Goal: Task Accomplishment & Management: Manage account settings

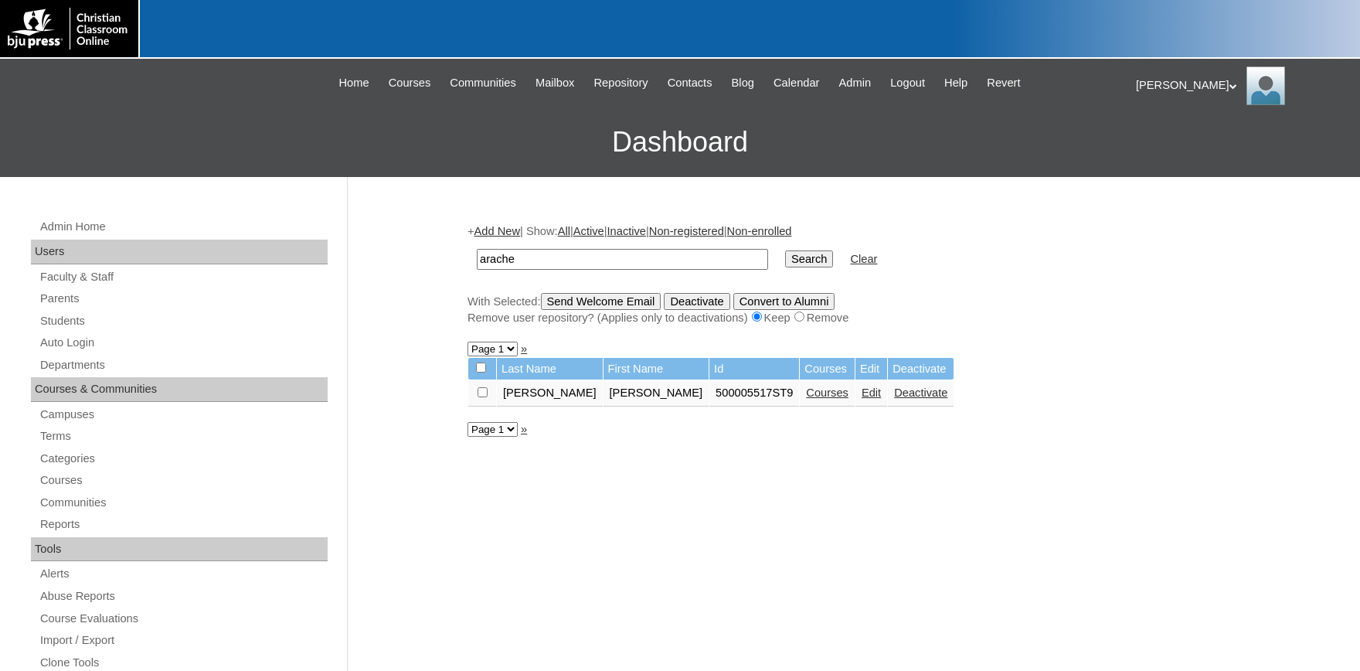
drag, startPoint x: 399, startPoint y: 255, endPoint x: 335, endPoint y: 258, distance: 63.5
click at [477, 257] on input "arache" at bounding box center [622, 259] width 291 height 21
type input "river"
click at [785, 250] on input "Search" at bounding box center [809, 258] width 48 height 17
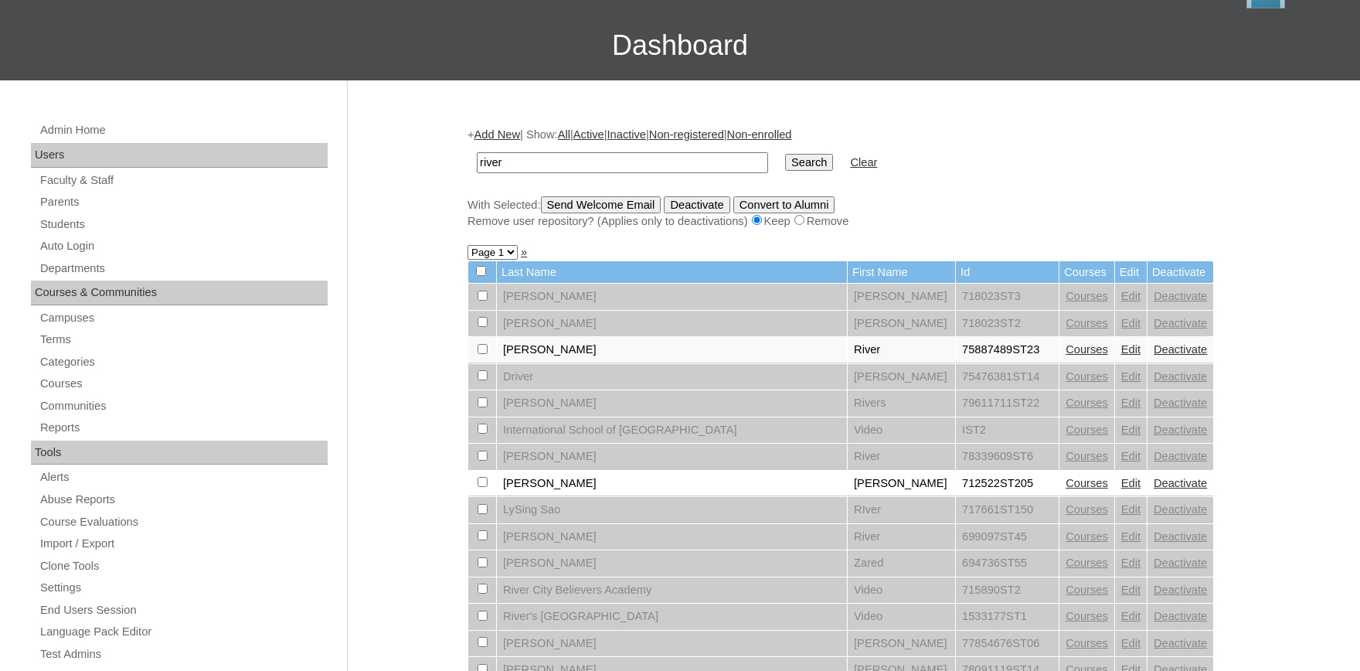
scroll to position [170, 0]
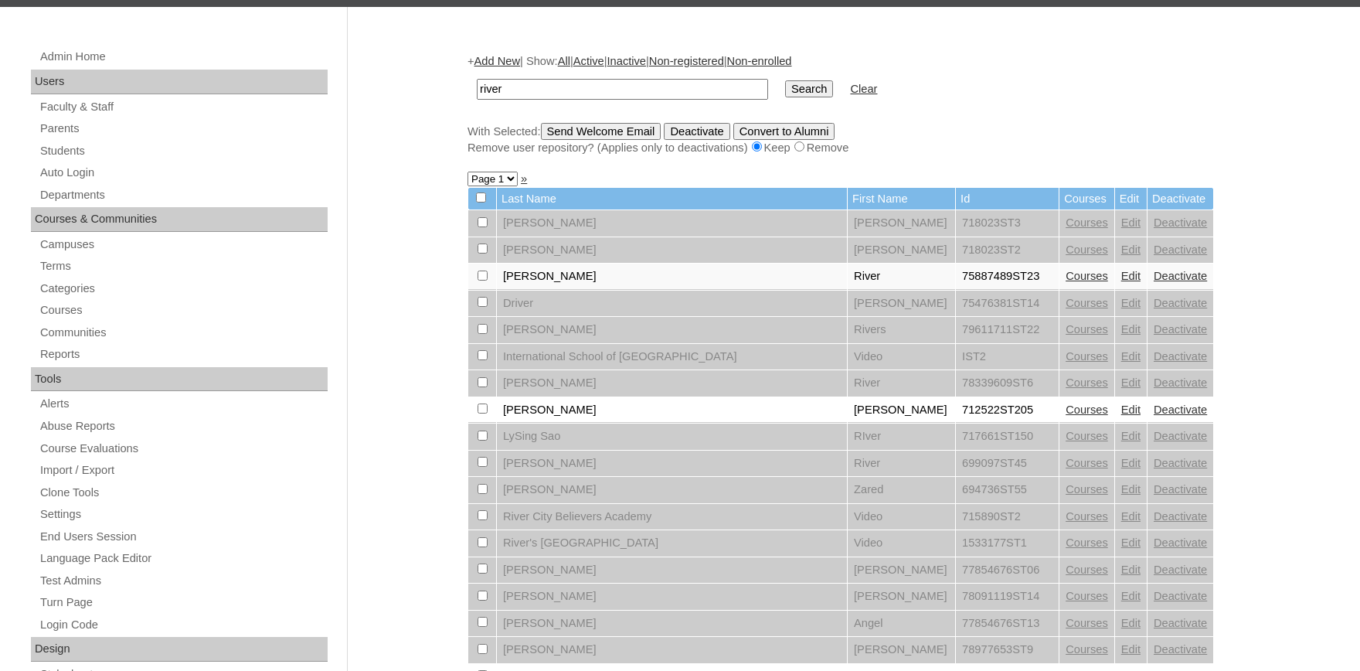
click at [1066, 282] on link "Courses" at bounding box center [1087, 276] width 43 height 12
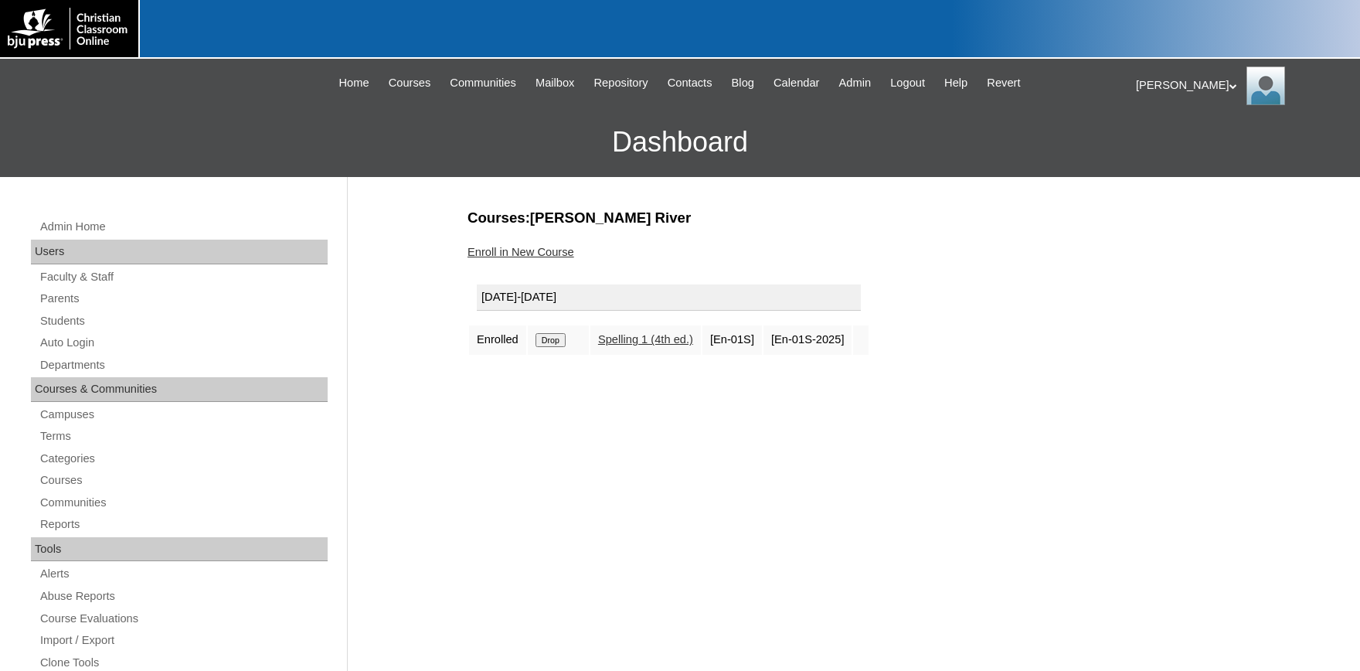
click at [597, 345] on table "[DATE]-[DATE] Enrolled Drop Spelling 1 (4th ed.) [En-01S] [En-01S-2025]" at bounding box center [669, 315] width 403 height 81
click at [543, 339] on input "Drop" at bounding box center [551, 340] width 30 height 14
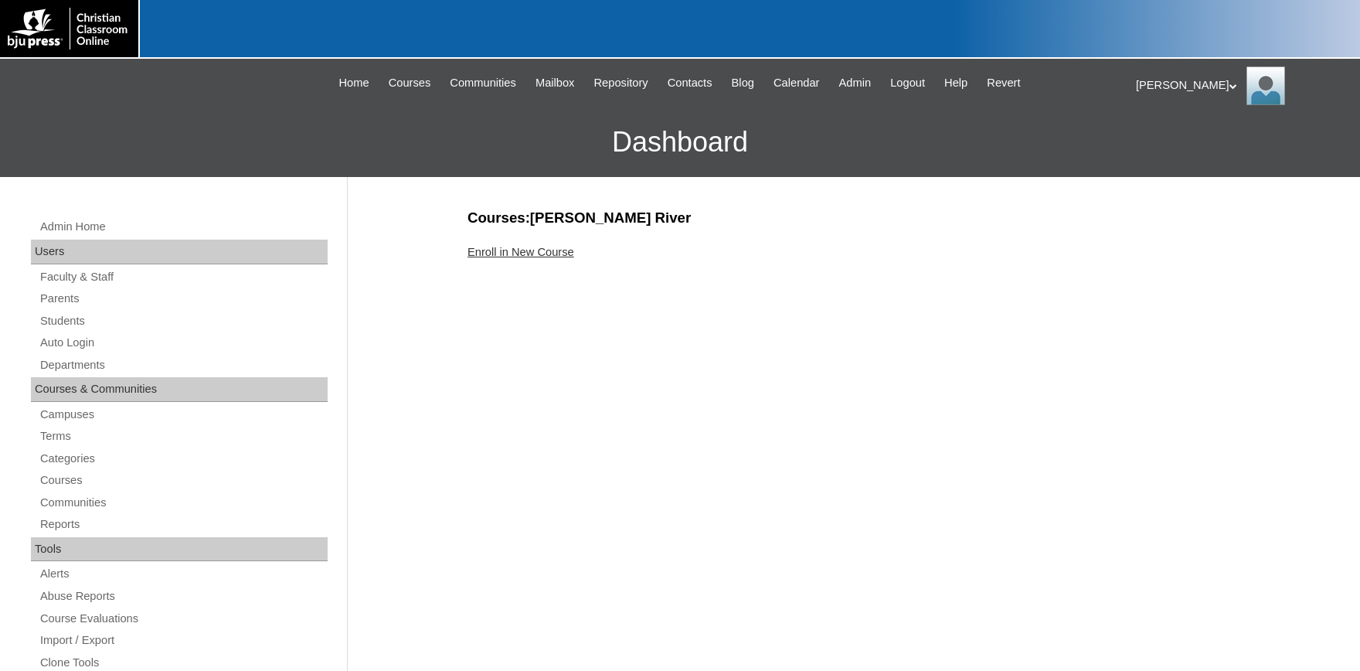
click at [550, 247] on link "Enroll in New Course" at bounding box center [521, 252] width 107 height 12
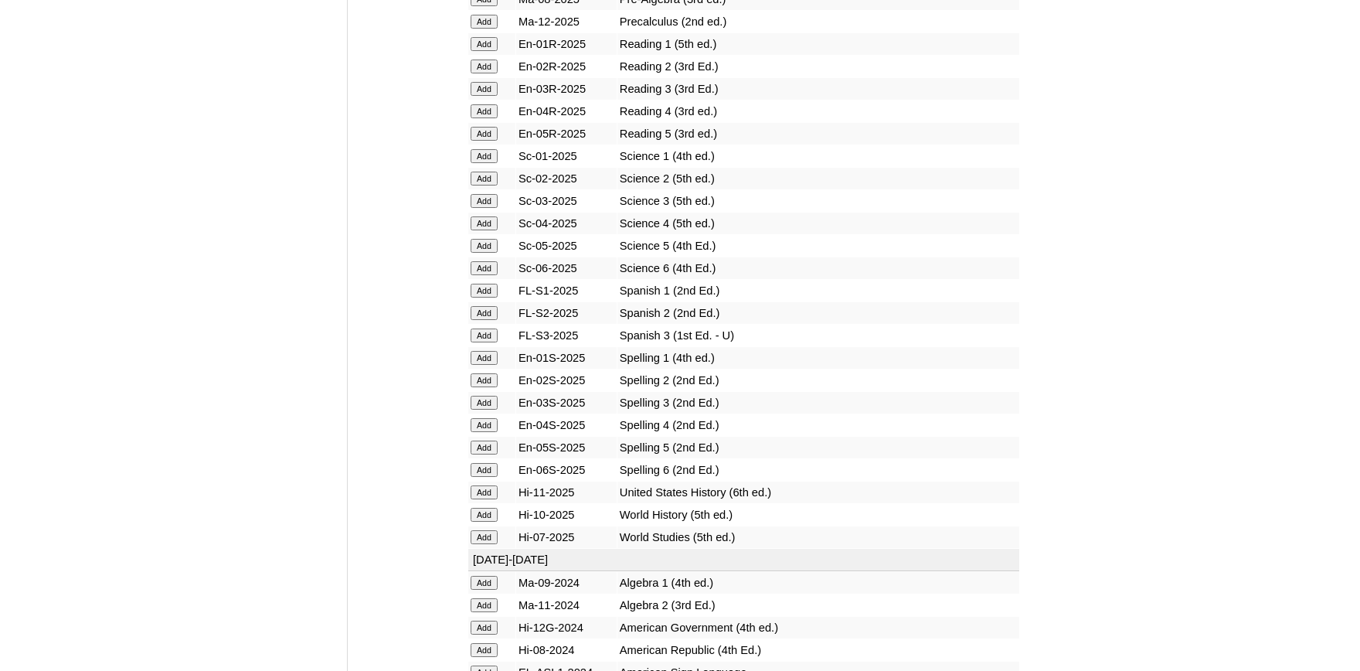
scroll to position [2041, 0]
